Goal: Task Accomplishment & Management: Manage account settings

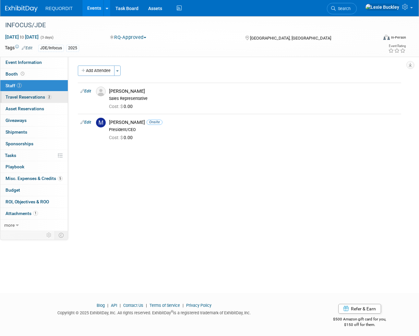
click at [36, 99] on span "Travel Reservations 2" at bounding box center [29, 96] width 46 height 5
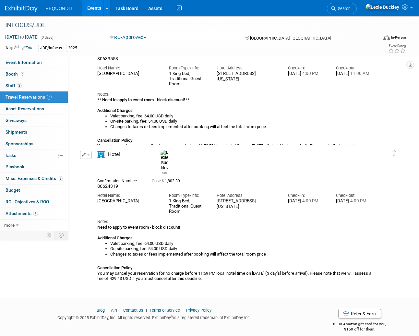
scroll to position [74, 0]
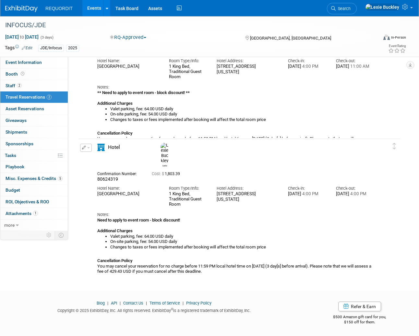
click at [27, 11] on img at bounding box center [21, 9] width 32 height 6
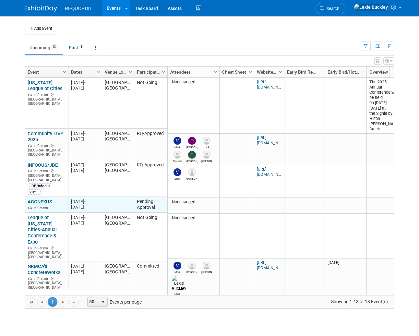
click at [44, 199] on link "AGGNEXUS" at bounding box center [40, 202] width 25 height 6
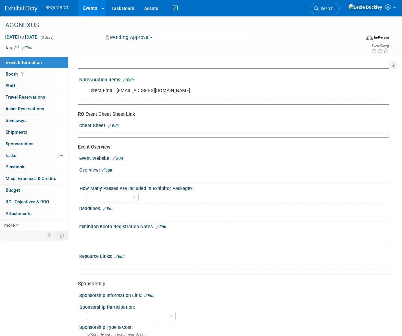
click at [13, 8] on img at bounding box center [21, 9] width 32 height 6
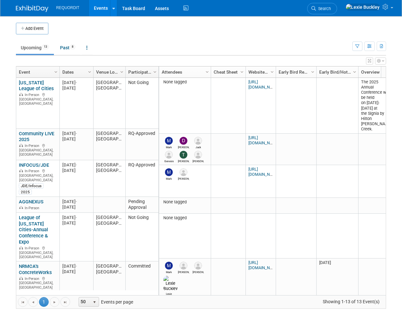
drag, startPoint x: 319, startPoint y: 32, endPoint x: 268, endPoint y: 41, distance: 51.8
click at [319, 32] on td at bounding box center [208, 29] width 320 height 12
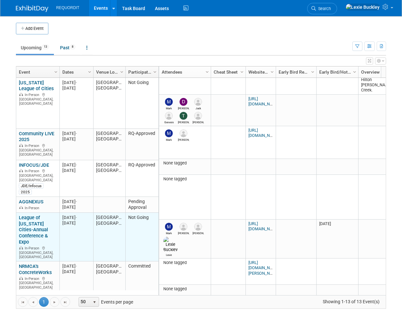
scroll to position [39, 0]
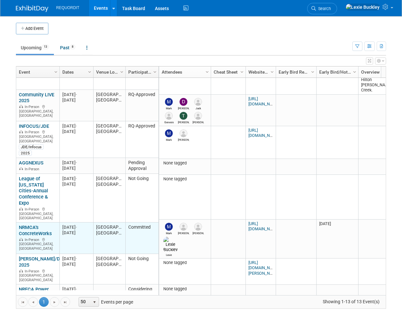
click at [36, 225] on link "NRMCA’s ConcreteWorks" at bounding box center [35, 231] width 33 height 12
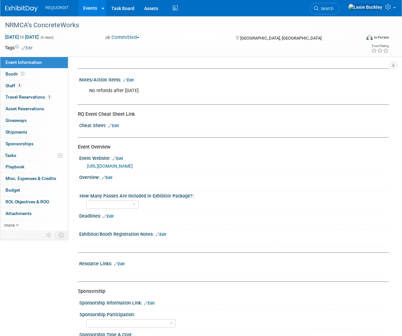
click at [133, 166] on link "[URL][DOMAIN_NAME]" at bounding box center [110, 166] width 46 height 5
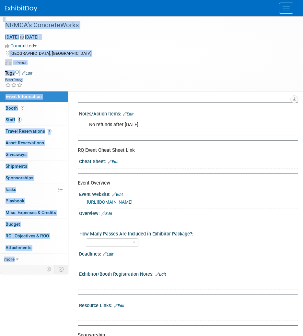
click at [0, 21] on html "REQUORDIT Events Add Event Bulk Upload Events Shareable Event Boards Recently V…" at bounding box center [151, 168] width 303 height 336
drag, startPoint x: -1, startPoint y: 21, endPoint x: 140, endPoint y: 60, distance: 146.4
click at [140, 60] on div "Virtual In-Person Hybrid <img src="https://www.exhibitday.com/Images/Format-Vir…" at bounding box center [150, 64] width 290 height 10
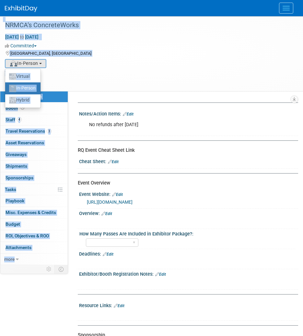
click at [0, 35] on html "REQUORDIT Events Add Event Bulk Upload Events Shareable Event Boards Recently V…" at bounding box center [151, 168] width 303 height 336
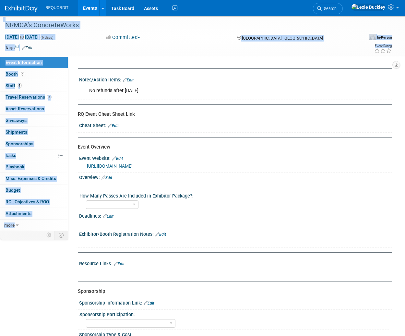
click at [113, 57] on div "NRMCA’s ConcreteWorks Oct 9, 2025 to Oct 14, 2025 (6 days) Oct 9, 2025 to Oct 1…" at bounding box center [202, 36] width 405 height 41
click at [84, 61] on div "Notes/Action Items: Edit No refunds after Sept. 8th, 2025 X RQ Event Cheat Shee…" at bounding box center [230, 144] width 324 height 174
click at [31, 98] on span "Travel Reservations 3" at bounding box center [29, 96] width 46 height 5
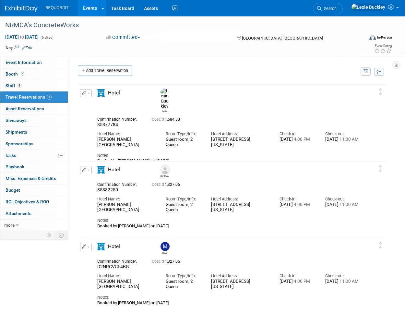
click at [223, 79] on td "Add Travel Reservation" at bounding box center [216, 73] width 286 height 14
click at [24, 88] on link "4 Staff 4" at bounding box center [34, 85] width 68 height 11
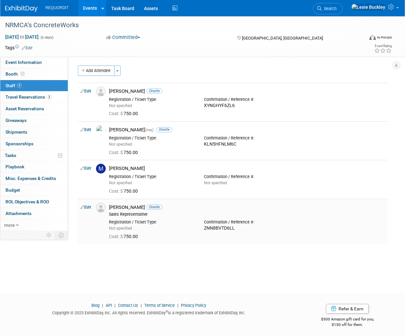
drag, startPoint x: 235, startPoint y: 228, endPoint x: 204, endPoint y: 228, distance: 30.5
click at [204, 228] on div "Confirmation / Reference #: ZNN8BVTD6LL" at bounding box center [246, 224] width 95 height 14
copy div "ZNN8BVTD6LL"
click at [249, 149] on div "Cost: $ 750.00" at bounding box center [247, 151] width 286 height 9
drag, startPoint x: 237, startPoint y: 145, endPoint x: 199, endPoint y: 145, distance: 38.6
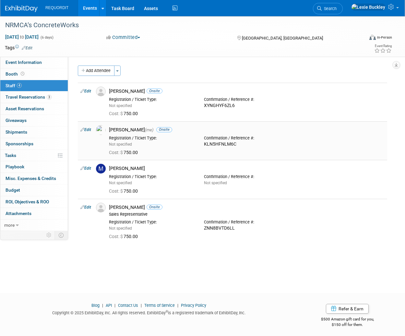
click at [199, 145] on div "Registration / Ticket Type: Not specified Confirmation / Reference #: KLN5HFNLM…" at bounding box center [247, 140] width 286 height 14
drag, startPoint x: 199, startPoint y: 145, endPoint x: 217, endPoint y: 148, distance: 18.6
click at [203, 145] on div "Confirmation / Reference #: KLN5HFNLM6C" at bounding box center [246, 140] width 95 height 14
drag, startPoint x: 235, startPoint y: 145, endPoint x: 227, endPoint y: 145, distance: 8.8
click at [227, 145] on div "KLN5HFNLM6C" at bounding box center [246, 144] width 85 height 6
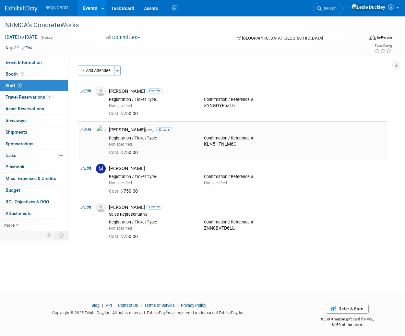
drag, startPoint x: 227, startPoint y: 145, endPoint x: 238, endPoint y: 146, distance: 11.4
click at [238, 146] on div "KLN5HFNLM6C" at bounding box center [246, 144] width 85 height 6
drag, startPoint x: 239, startPoint y: 145, endPoint x: 203, endPoint y: 145, distance: 35.7
click at [203, 145] on div "Confirmation / Reference #: KLN5HFNLM6C" at bounding box center [246, 140] width 95 height 14
copy div "KLN5HFNLM6C"
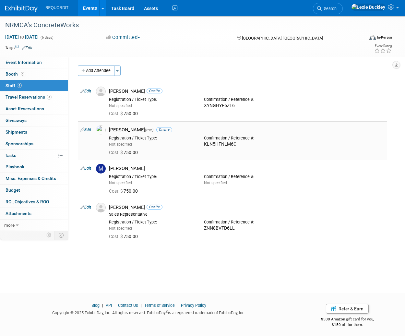
click at [170, 132] on div "Lexie Buckley (me) Onsite" at bounding box center [247, 130] width 276 height 6
drag, startPoint x: 242, startPoint y: 105, endPoint x: 204, endPoint y: 107, distance: 37.7
click at [204, 107] on div "Confirmation / Reference #: XYNGHYF6ZL6" at bounding box center [246, 101] width 95 height 14
copy div "XYNGHYF6ZL6"
drag, startPoint x: 230, startPoint y: 166, endPoint x: 231, endPoint y: 155, distance: 11.7
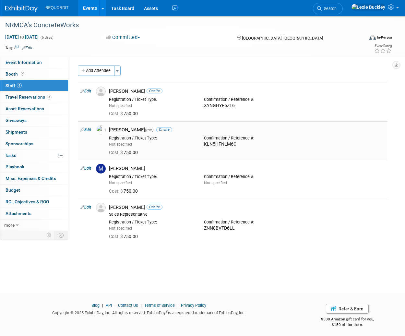
click at [230, 166] on div "Mark Buckley" at bounding box center [247, 169] width 276 height 6
click at [89, 168] on link "Edit" at bounding box center [85, 168] width 11 height 5
select select "27c0ff17-371e-4377-a0ab-ae2ee7182e79"
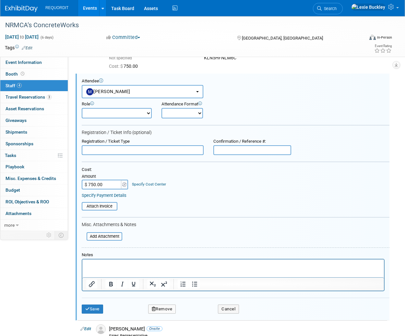
click at [235, 152] on input "text" at bounding box center [253, 150] width 78 height 10
paste input "D2NRCVCF4BG"
type input "D2NRCVCF4BG"
click at [101, 311] on button "Save" at bounding box center [92, 309] width 21 height 9
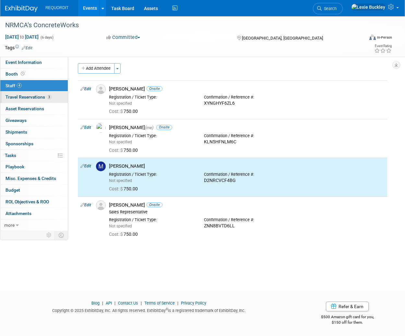
click at [44, 98] on span "Travel Reservations 3" at bounding box center [29, 96] width 46 height 5
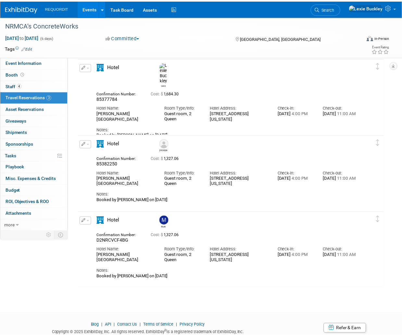
scroll to position [0, 0]
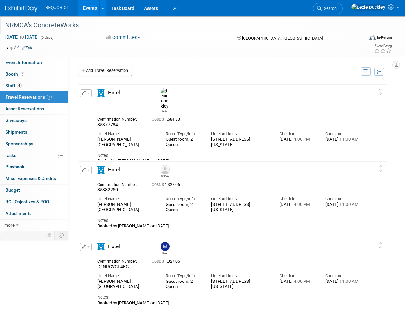
click at [317, 31] on div "NRMCA’s ConcreteWorks" at bounding box center [181, 25] width 356 height 12
